Goal: Information Seeking & Learning: Learn about a topic

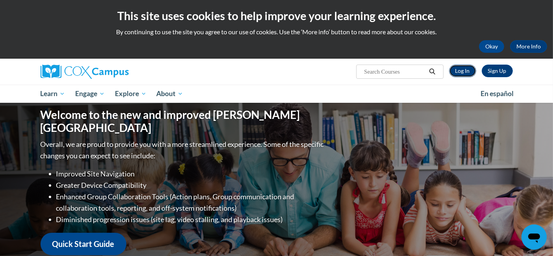
click at [461, 71] on link "Log In" at bounding box center [462, 71] width 27 height 13
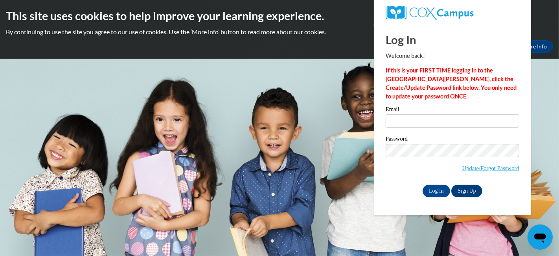
click at [440, 129] on div "Email" at bounding box center [453, 119] width 134 height 27
click at [435, 118] on input "Email" at bounding box center [453, 120] width 134 height 13
type input "stacey.kosobucki@muskegonorway.org"
click at [438, 193] on input "Log In" at bounding box center [437, 190] width 28 height 13
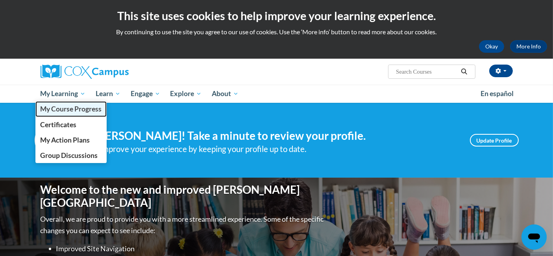
click at [86, 106] on span "My Course Progress" at bounding box center [70, 109] width 61 height 8
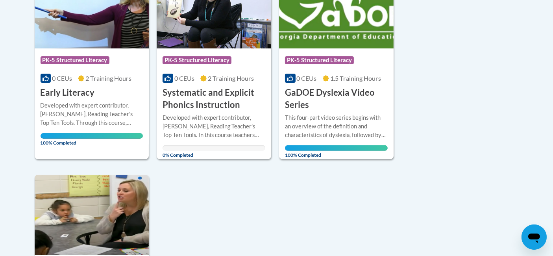
scroll to position [232, 0]
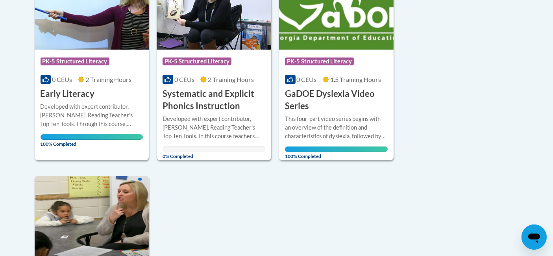
click at [209, 98] on h3 "Systematic and Explicit Phonics Instruction" at bounding box center [213, 100] width 103 height 24
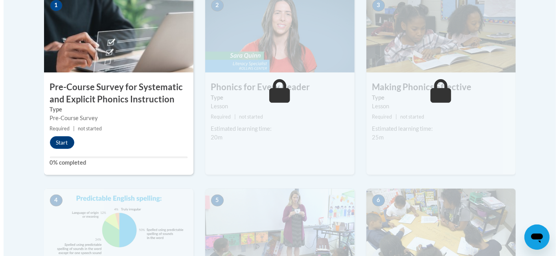
scroll to position [266, 0]
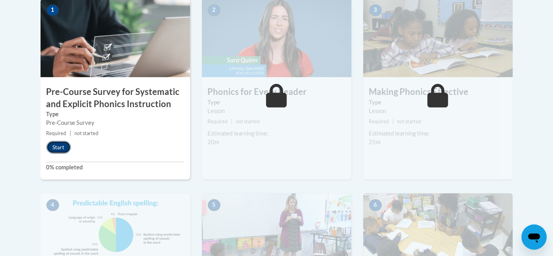
click at [60, 144] on button "Start" at bounding box center [58, 147] width 24 height 13
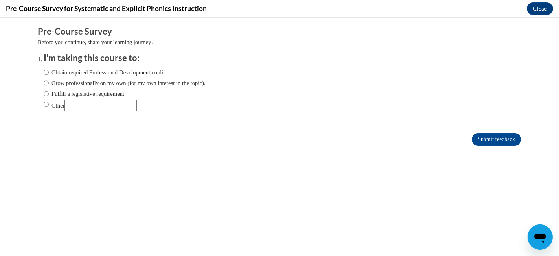
scroll to position [0, 0]
click at [44, 75] on input "Obtain required Professional Development credit." at bounding box center [46, 72] width 5 height 9
radio input "true"
click at [486, 138] on input "Submit feedback" at bounding box center [497, 139] width 50 height 13
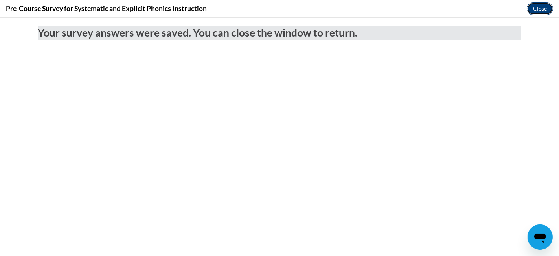
click at [536, 8] on button "Close" at bounding box center [540, 8] width 26 height 13
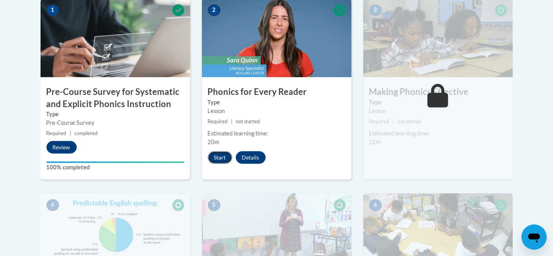
click at [221, 155] on button "Start" at bounding box center [220, 157] width 24 height 13
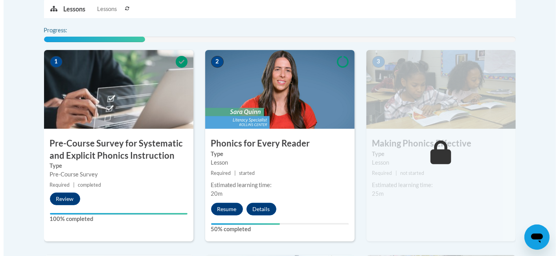
scroll to position [214, 0]
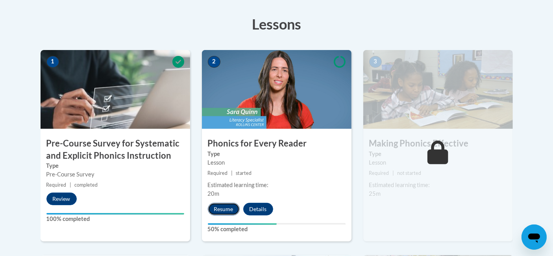
click at [222, 206] on button "Resume" at bounding box center [224, 209] width 32 height 13
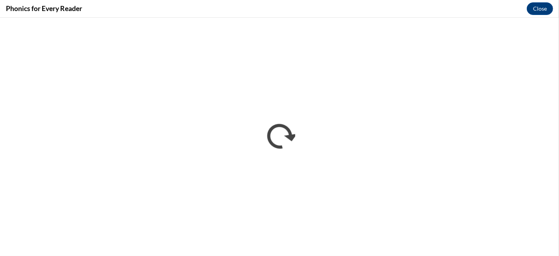
scroll to position [0, 0]
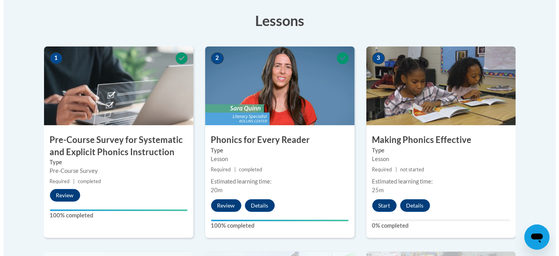
scroll to position [219, 0]
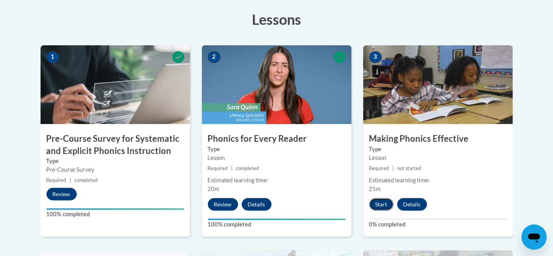
click at [386, 202] on button "Start" at bounding box center [381, 204] width 24 height 13
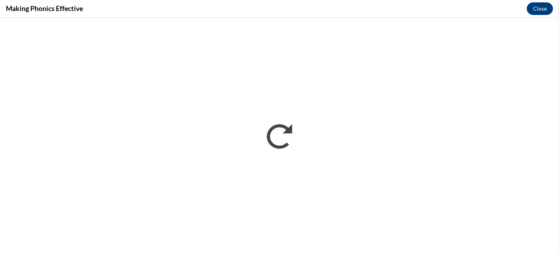
scroll to position [0, 0]
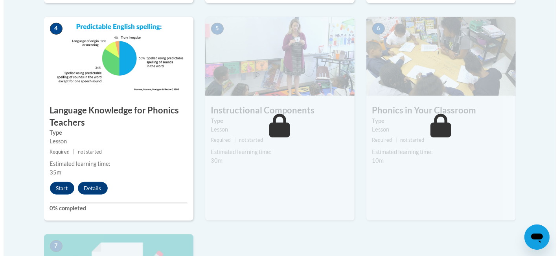
scroll to position [439, 0]
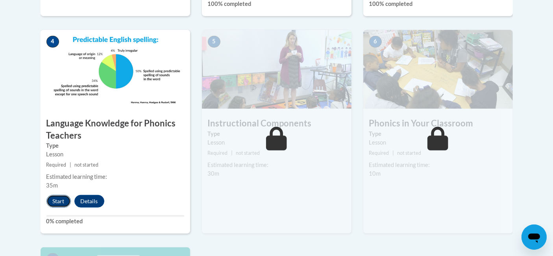
click at [56, 201] on button "Start" at bounding box center [58, 201] width 24 height 13
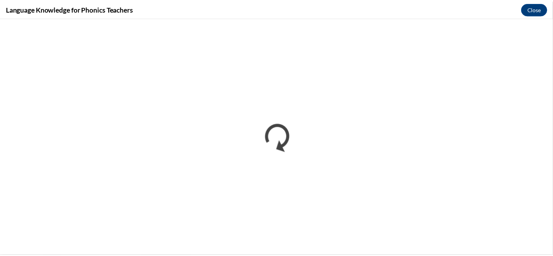
scroll to position [0, 0]
click at [537, 9] on button "Close" at bounding box center [540, 8] width 26 height 13
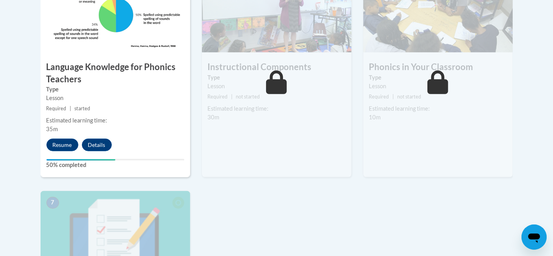
scroll to position [494, 0]
